Goal: Browse casually

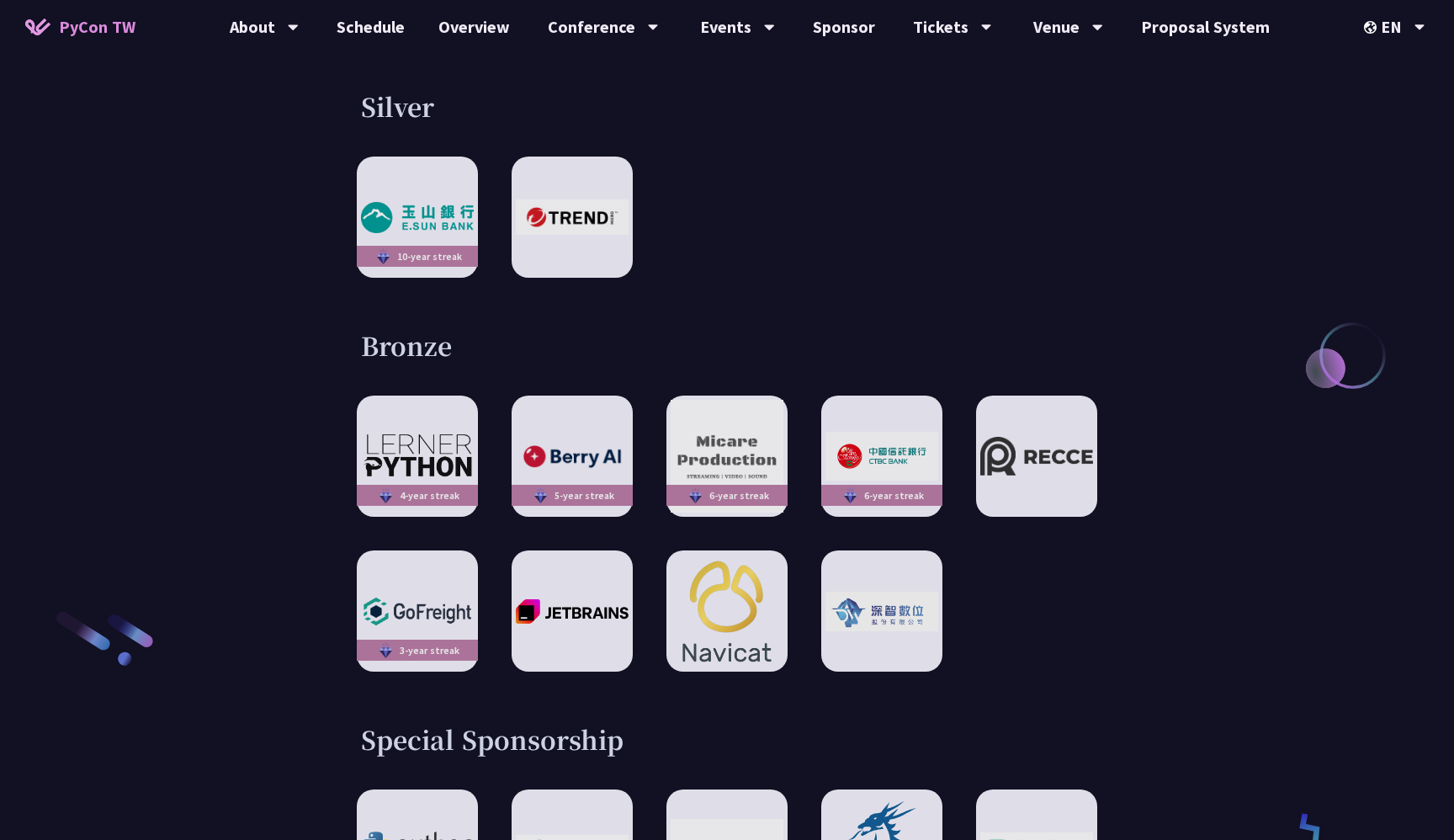
scroll to position [2432, 0]
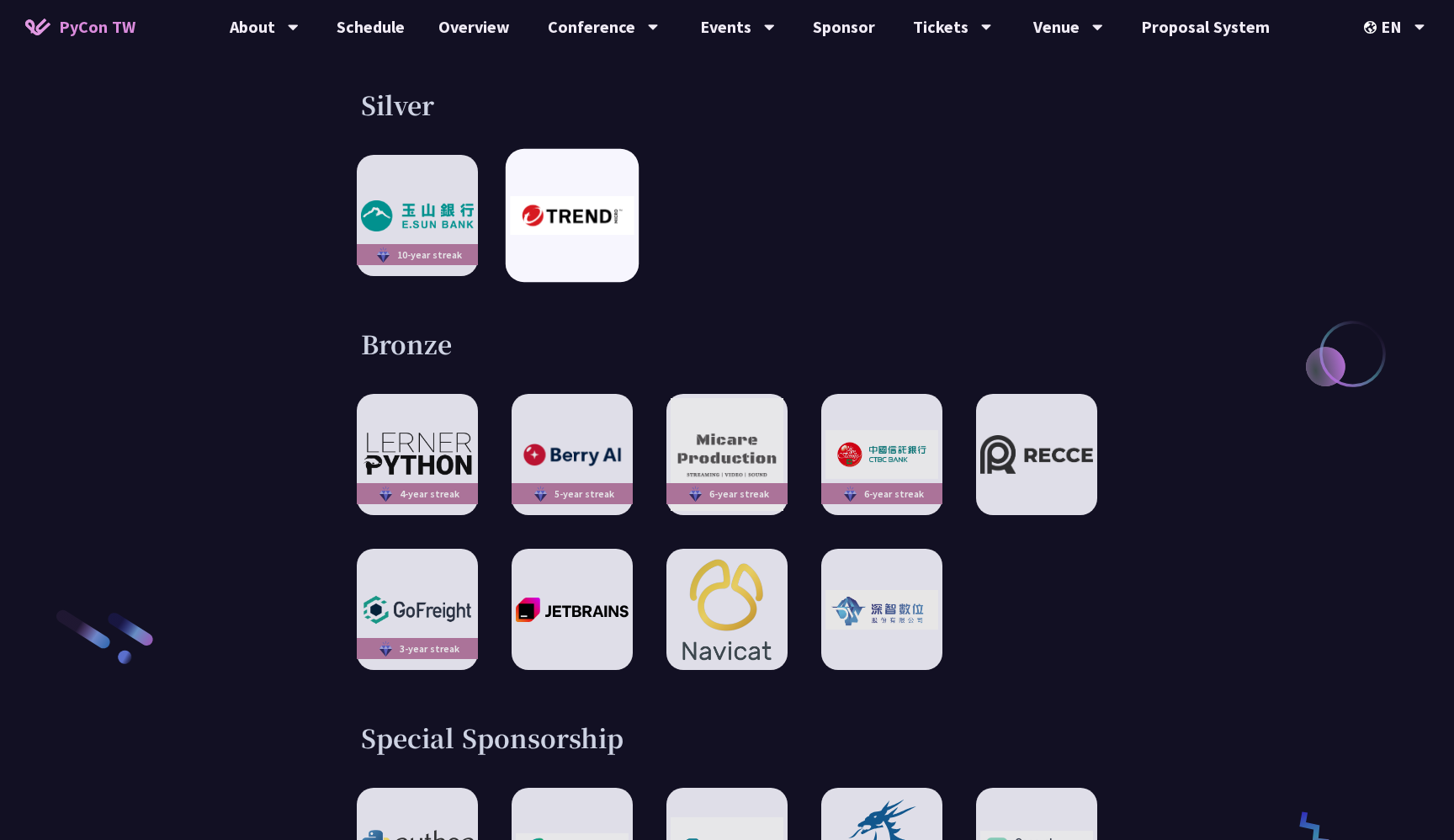
click at [586, 208] on div at bounding box center [572, 216] width 133 height 132
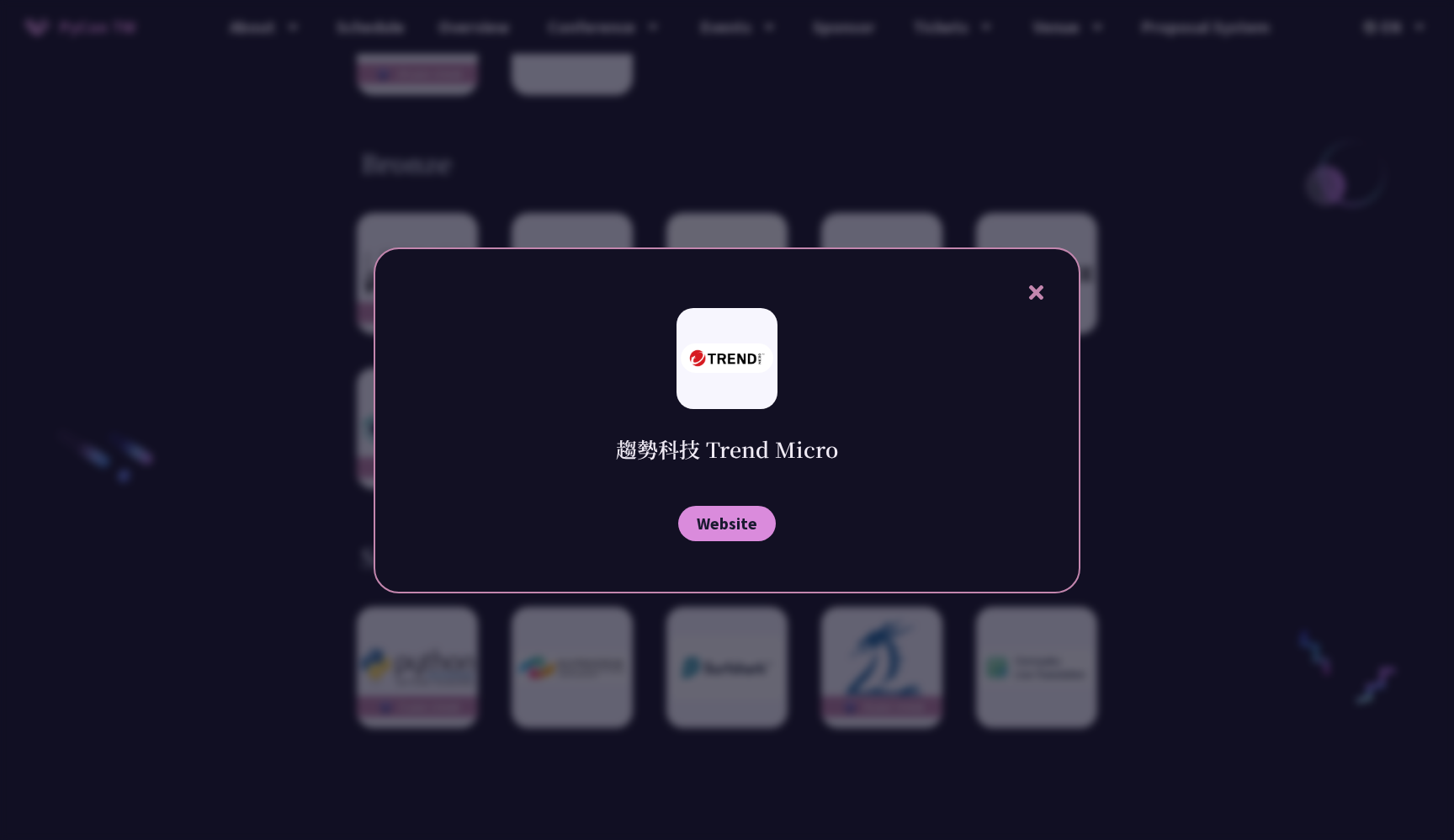
scroll to position [2683, 0]
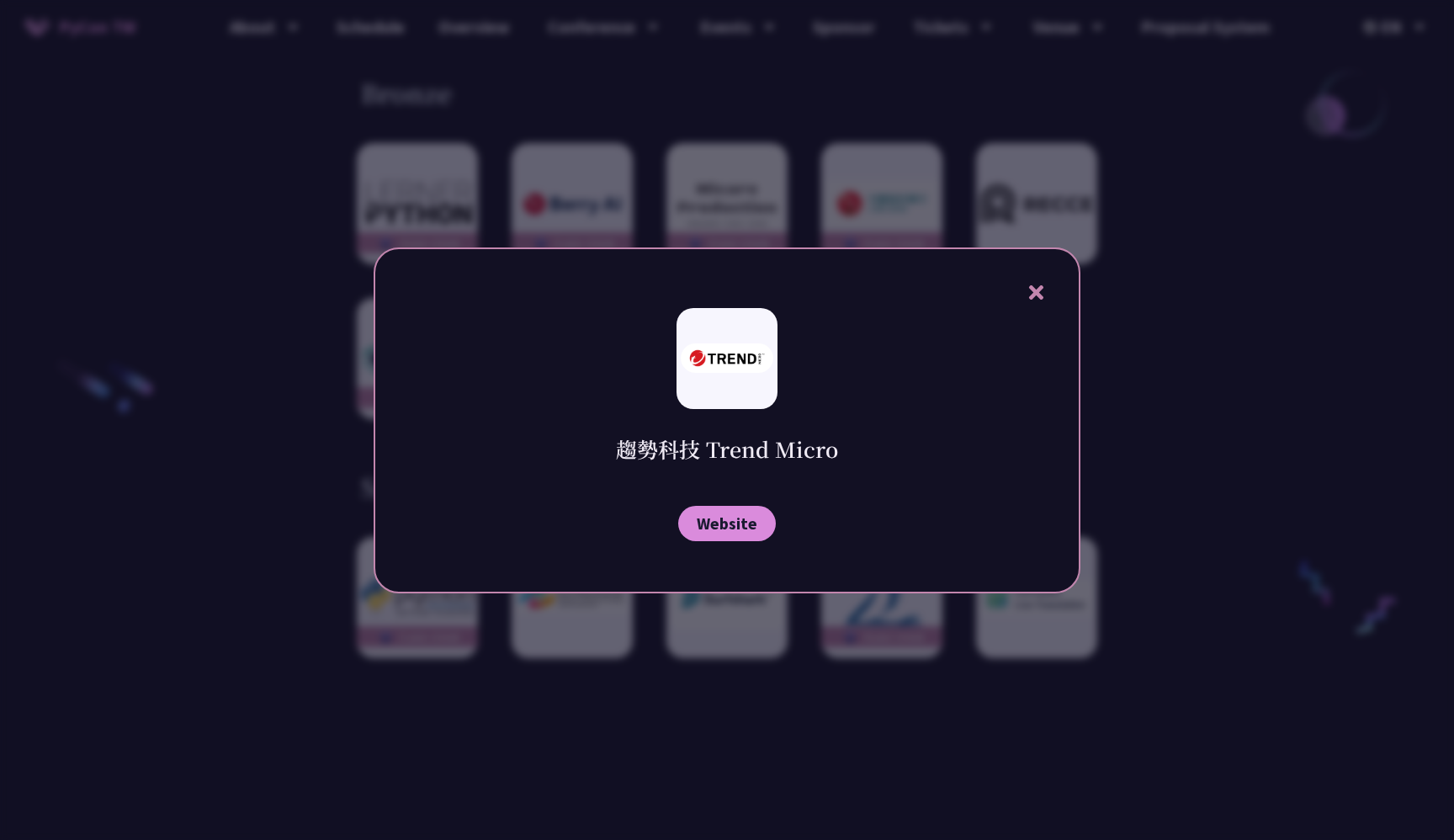
click at [1038, 304] on div "趨勢科技 Trend Micro Website" at bounding box center [727, 420] width 707 height 345
click at [1038, 291] on icon at bounding box center [1035, 292] width 14 height 14
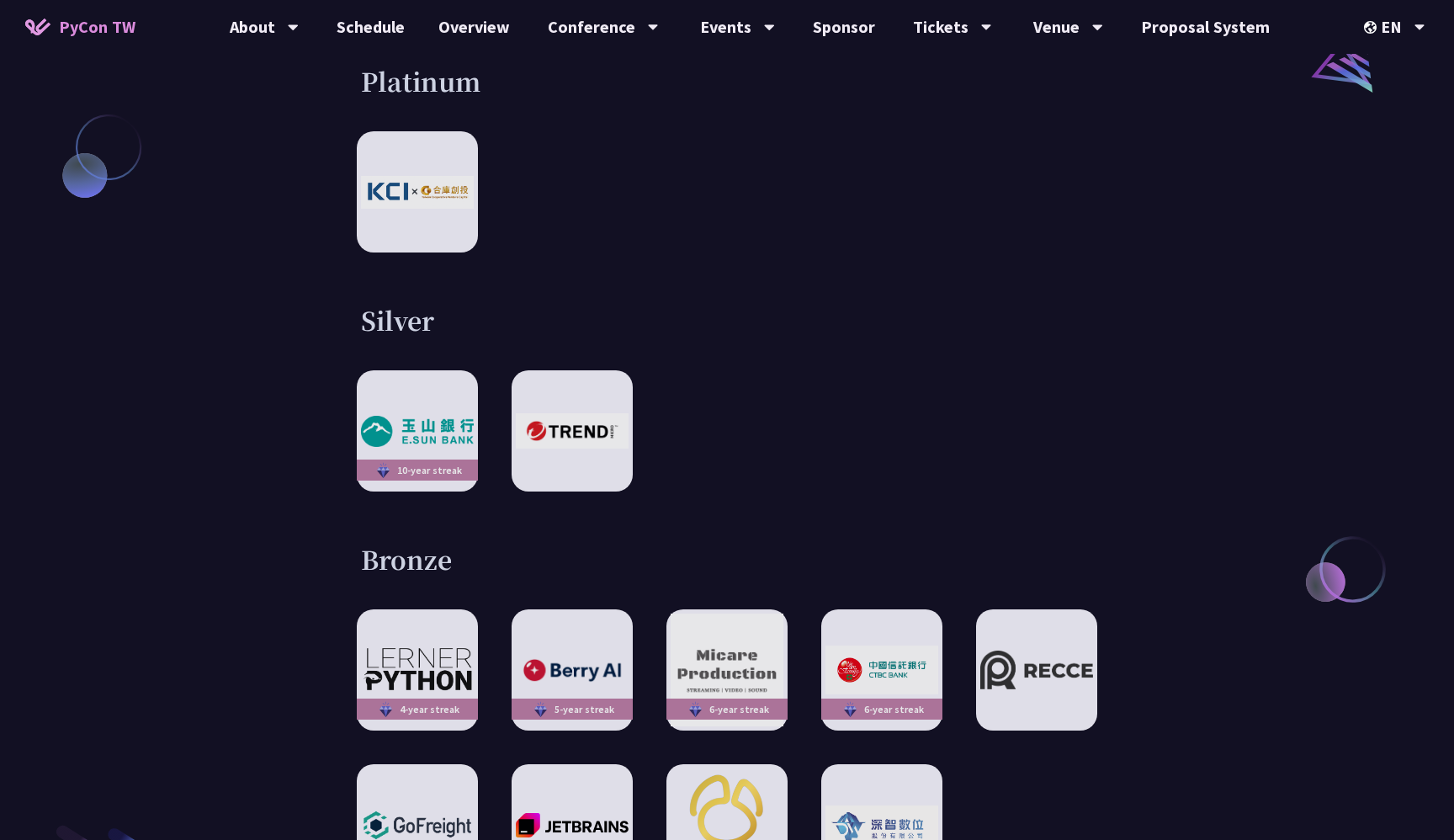
scroll to position [2233, 0]
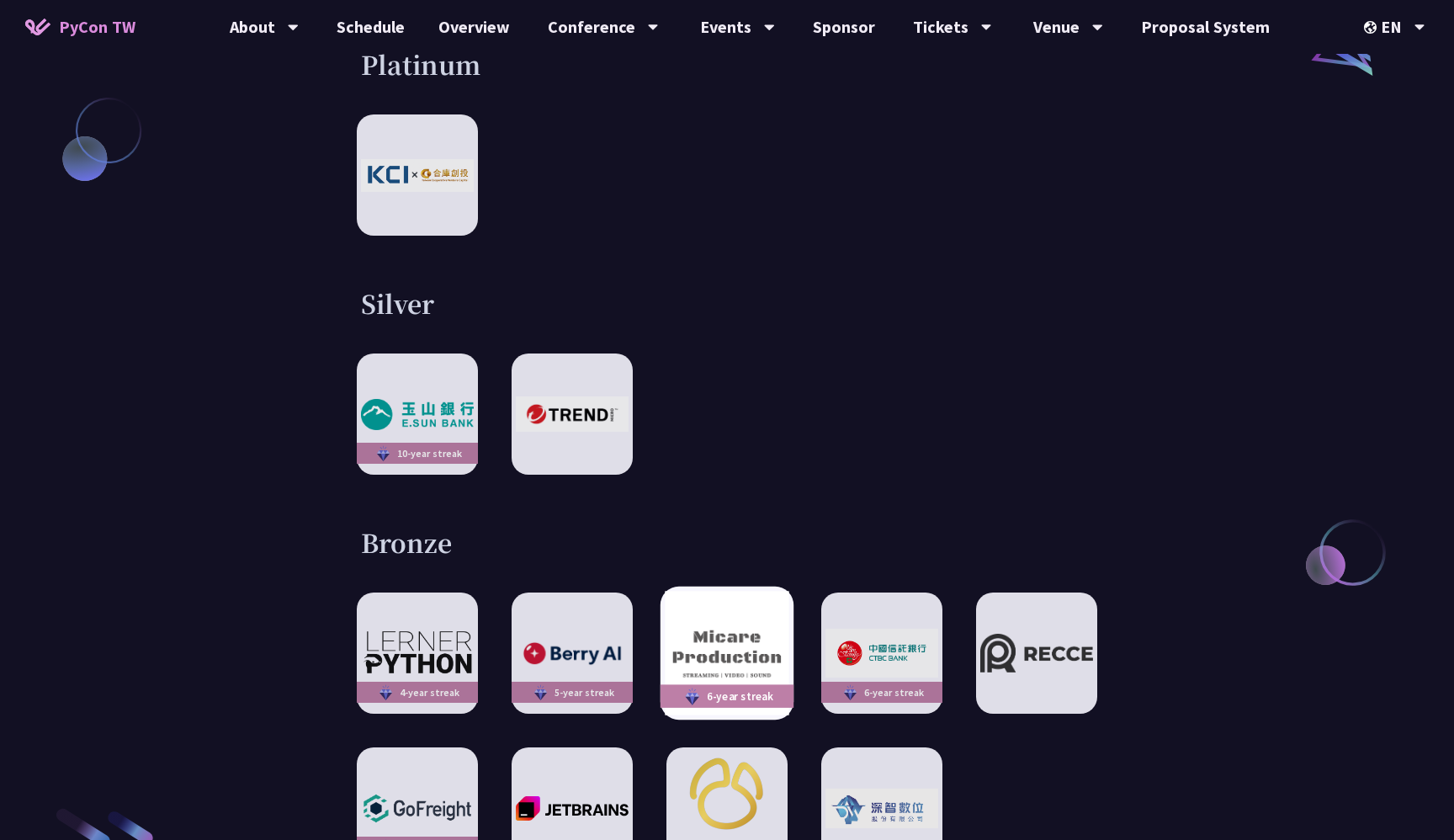
click at [718, 592] on img at bounding box center [726, 654] width 124 height 124
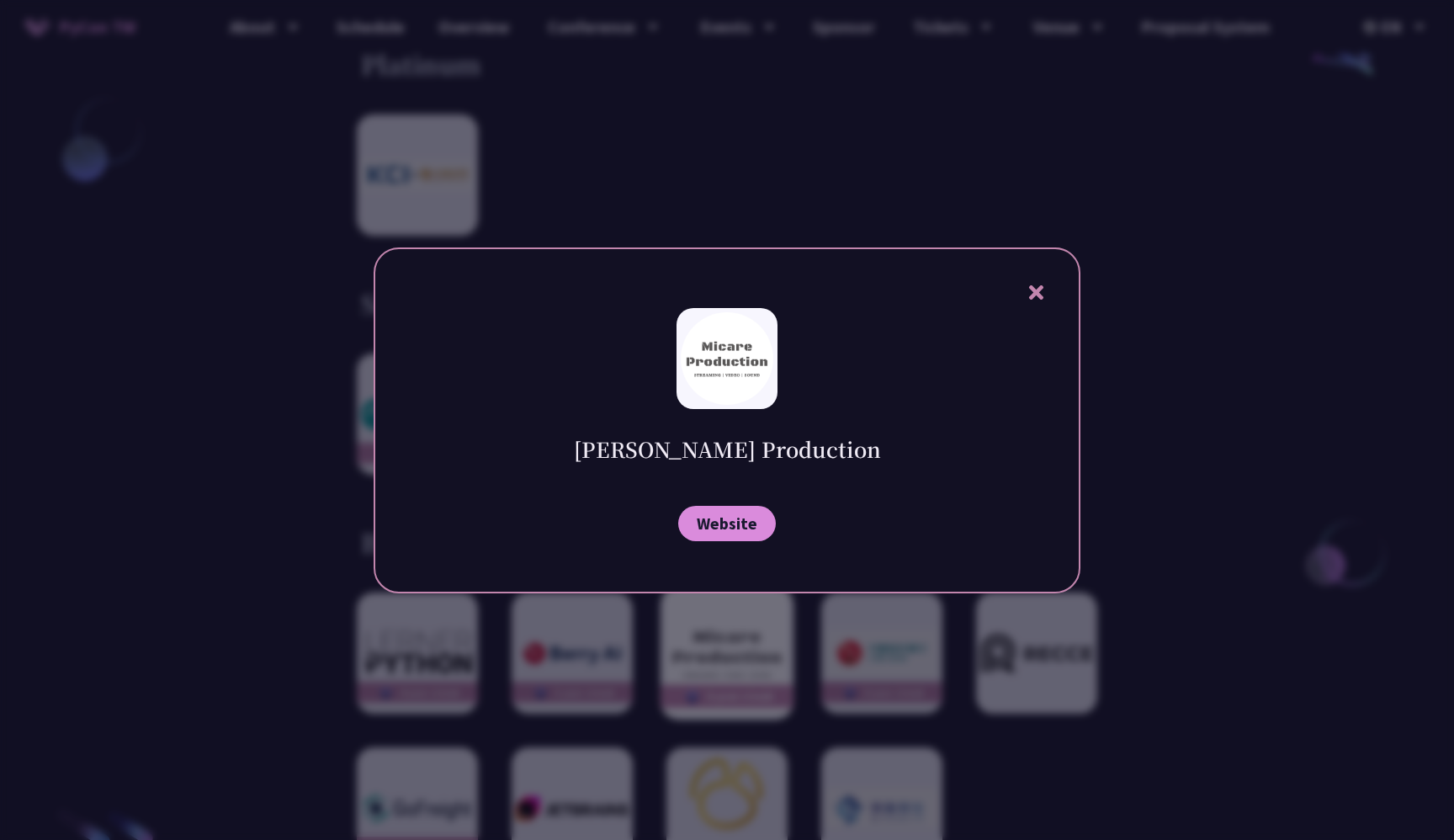
click at [718, 564] on div "[PERSON_NAME] Production Website" at bounding box center [727, 420] width 707 height 345
click at [1026, 300] on icon at bounding box center [1036, 292] width 21 height 21
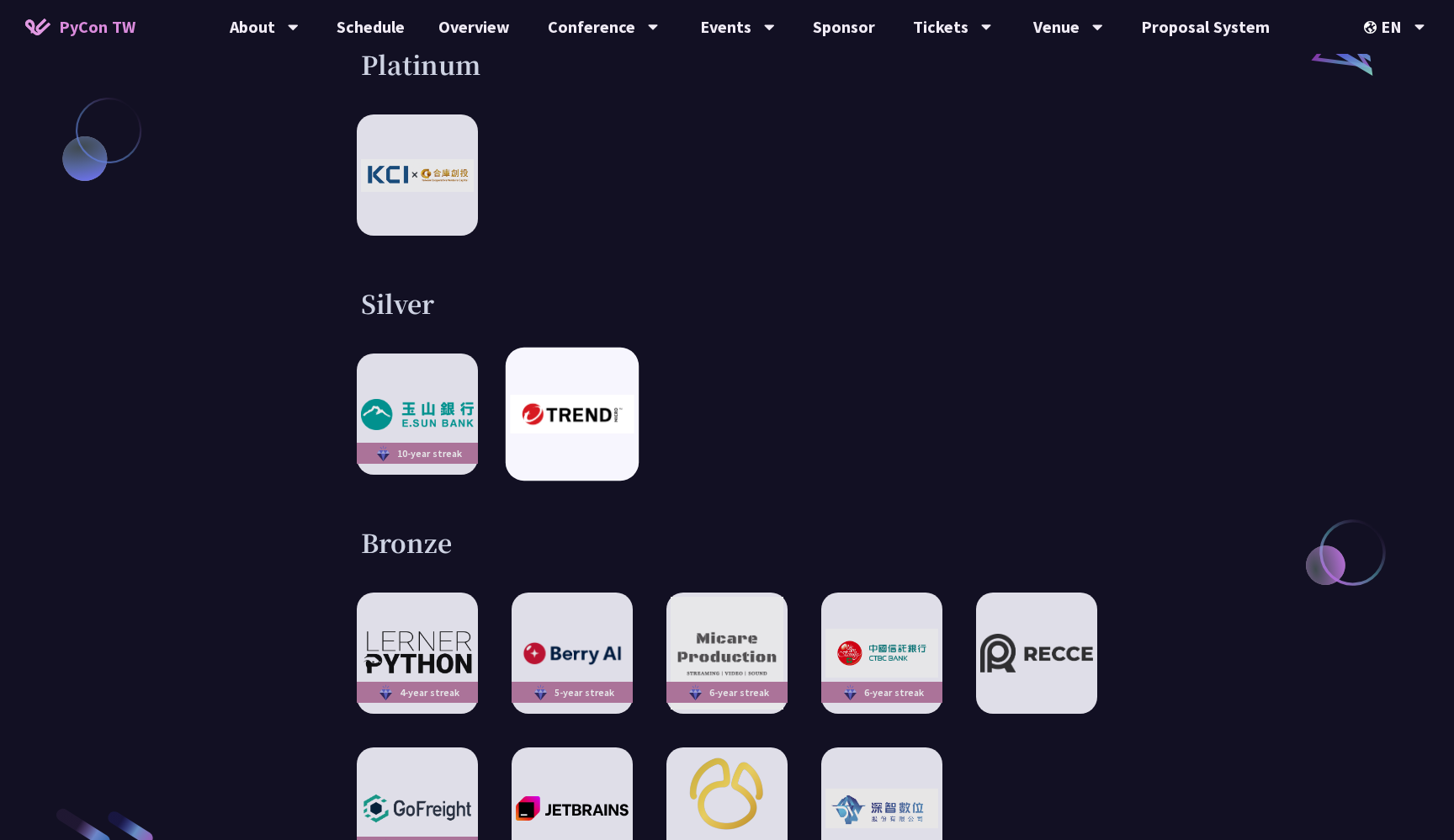
click at [568, 395] on img at bounding box center [572, 414] width 124 height 39
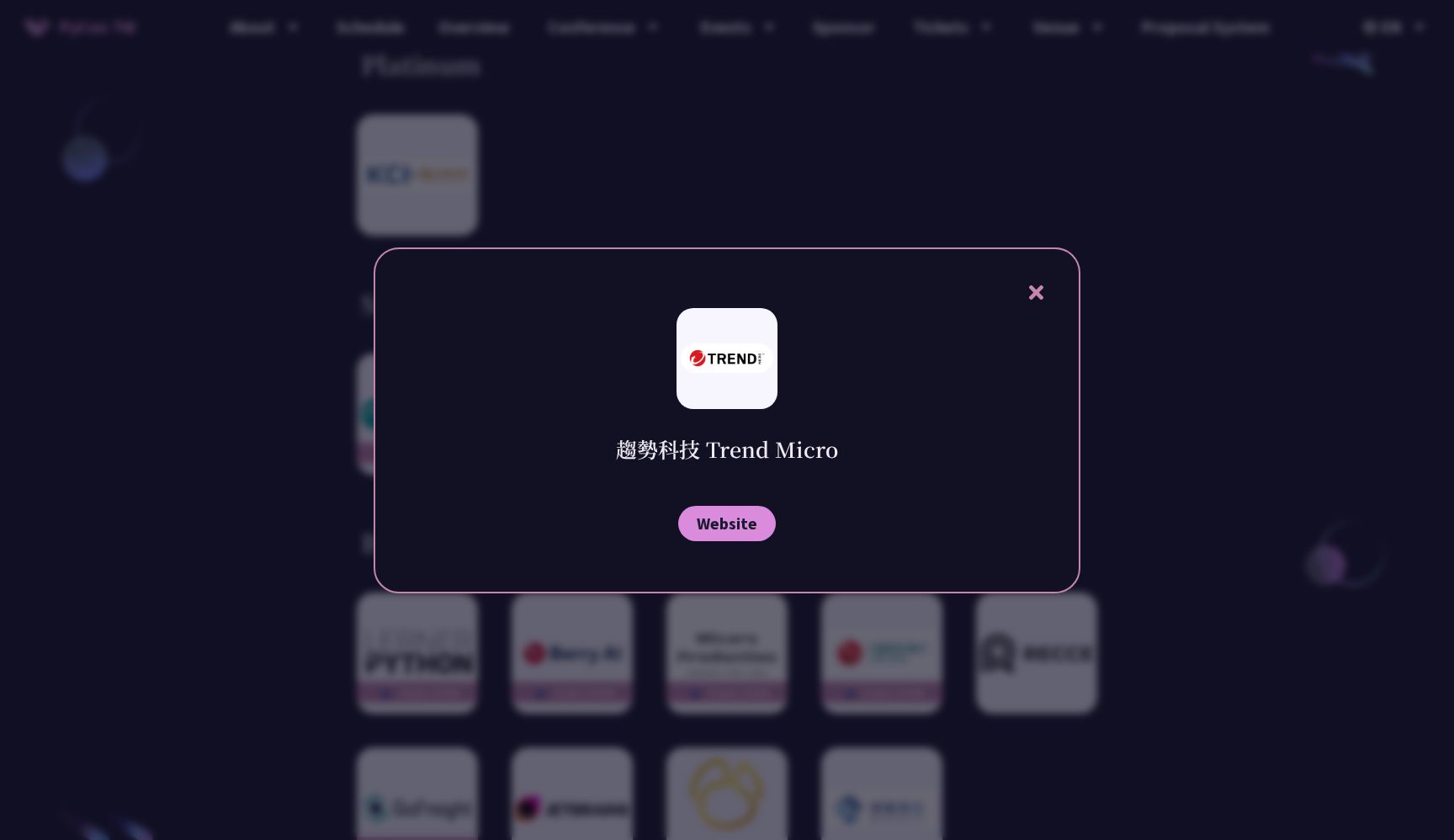
click at [572, 648] on div at bounding box center [727, 420] width 1454 height 840
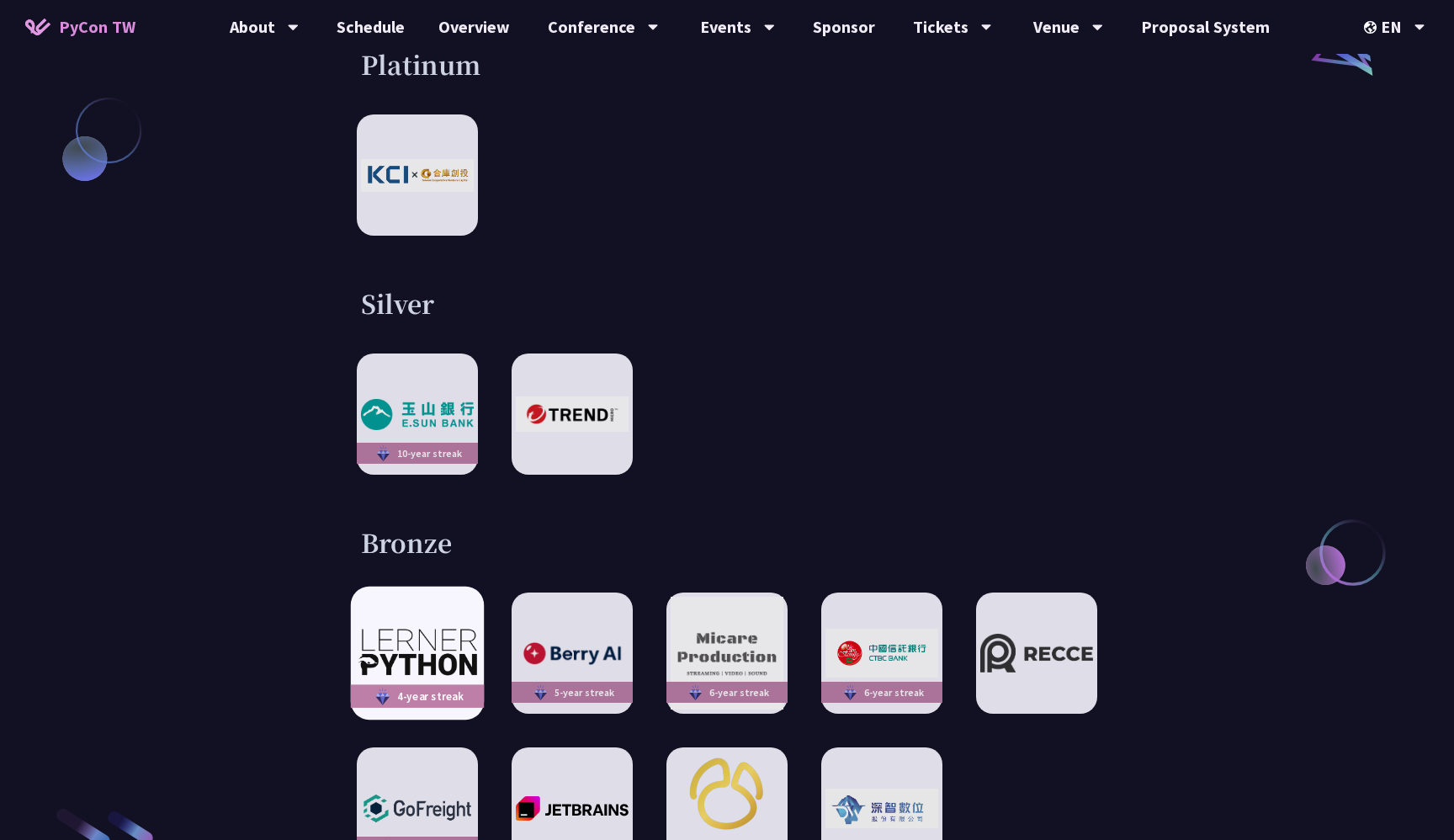
click at [451, 685] on div "4-year streak" at bounding box center [417, 696] width 133 height 24
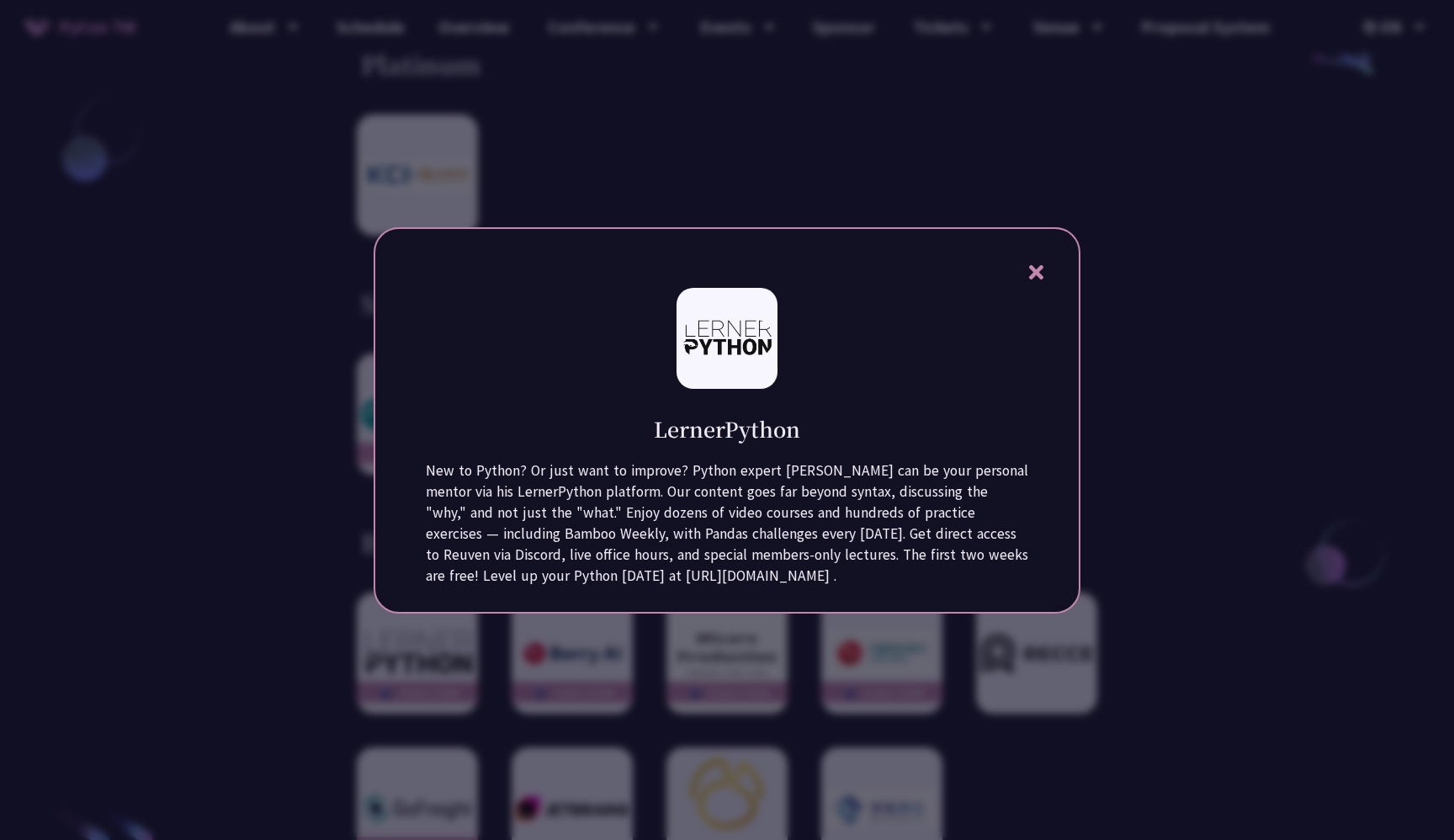
click at [746, 642] on div at bounding box center [727, 420] width 1454 height 840
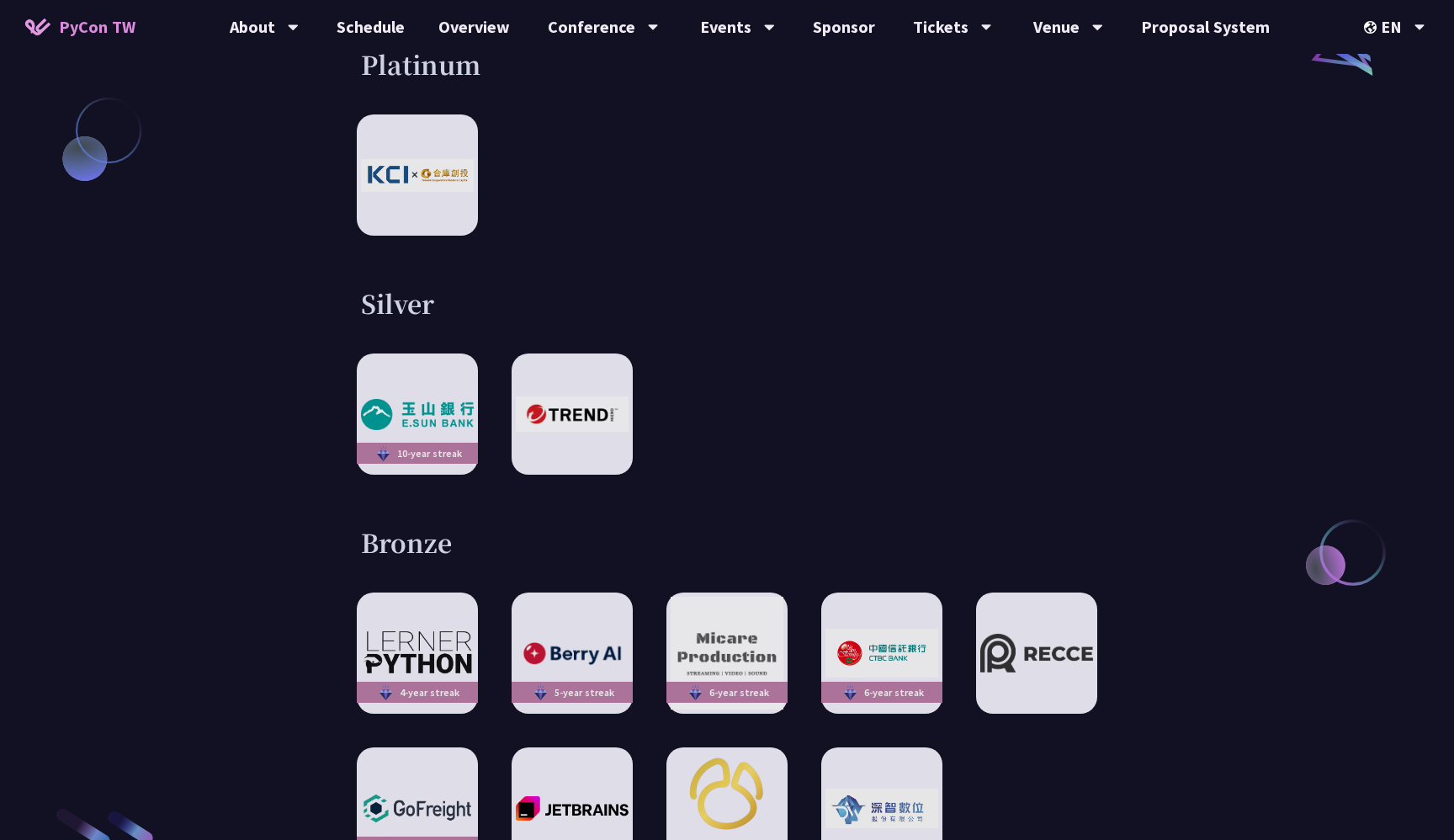
click at [710, 359] on div "10-year streak" at bounding box center [727, 413] width 740 height 121
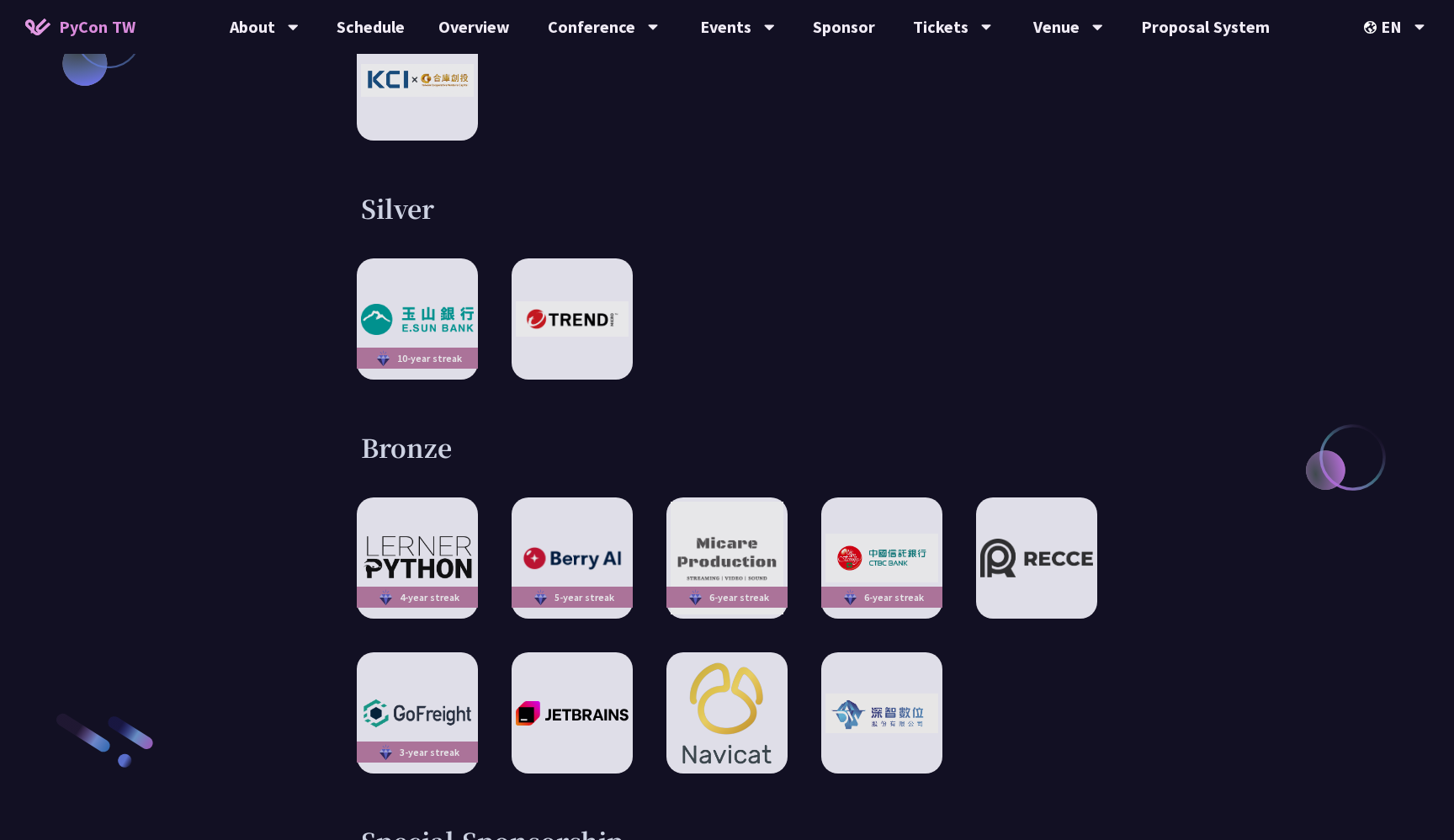
scroll to position [2310, 0]
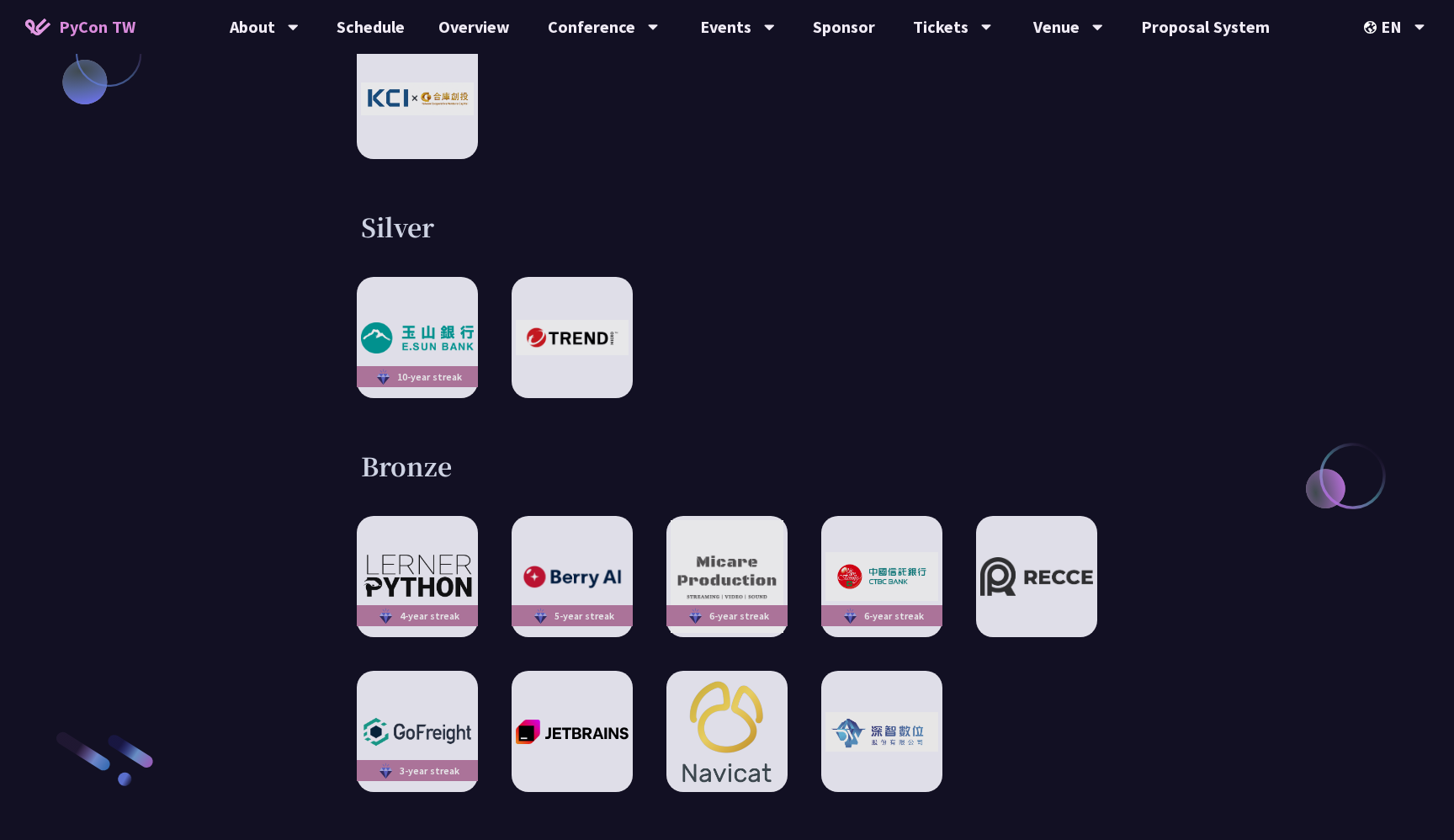
click at [1000, 664] on div "4-year streak 5-year streak 6-year streak 6-year streak 3-year streak" at bounding box center [727, 654] width 740 height 276
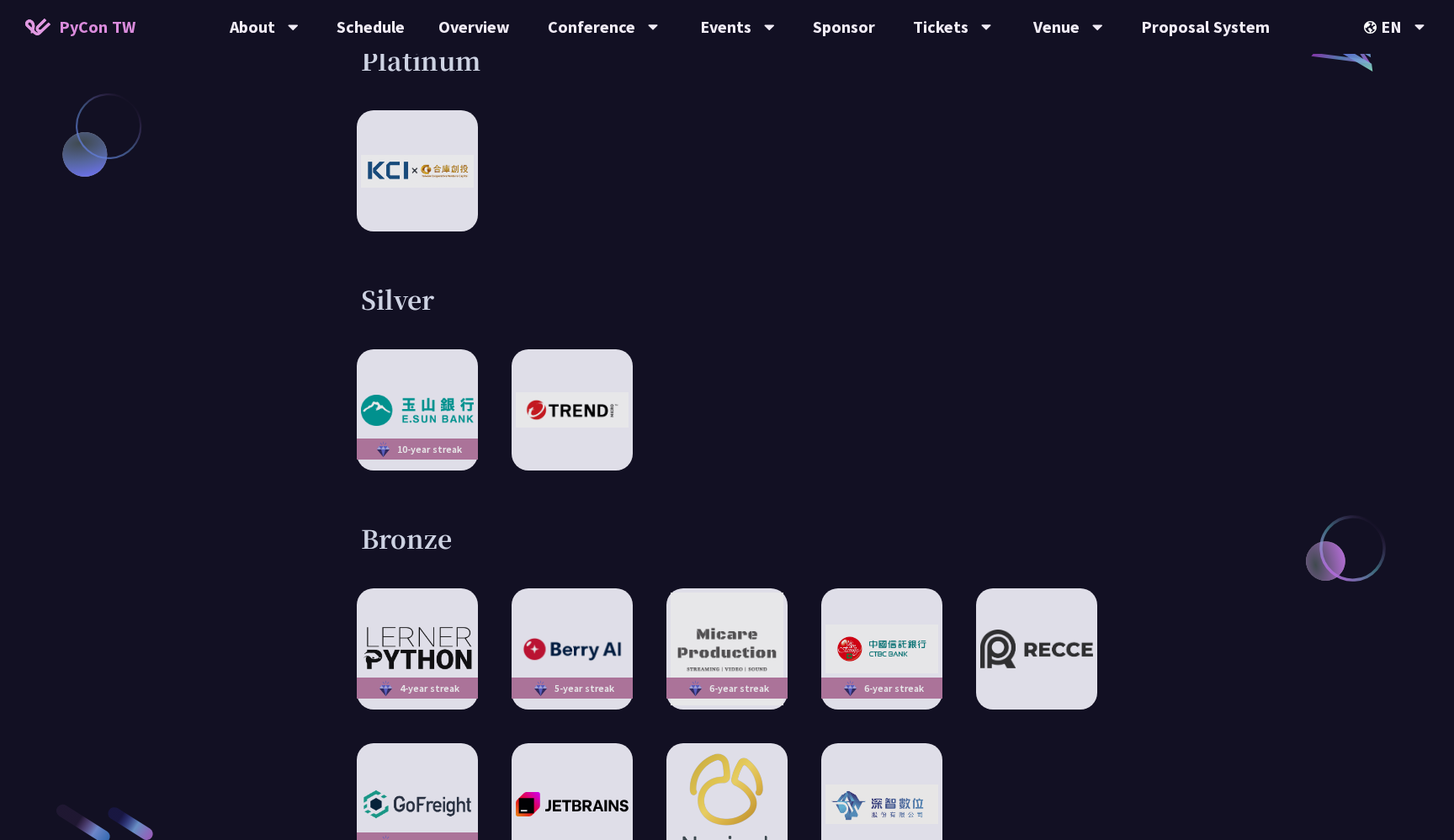
scroll to position [2251, 0]
